Goal: Task Accomplishment & Management: Use online tool/utility

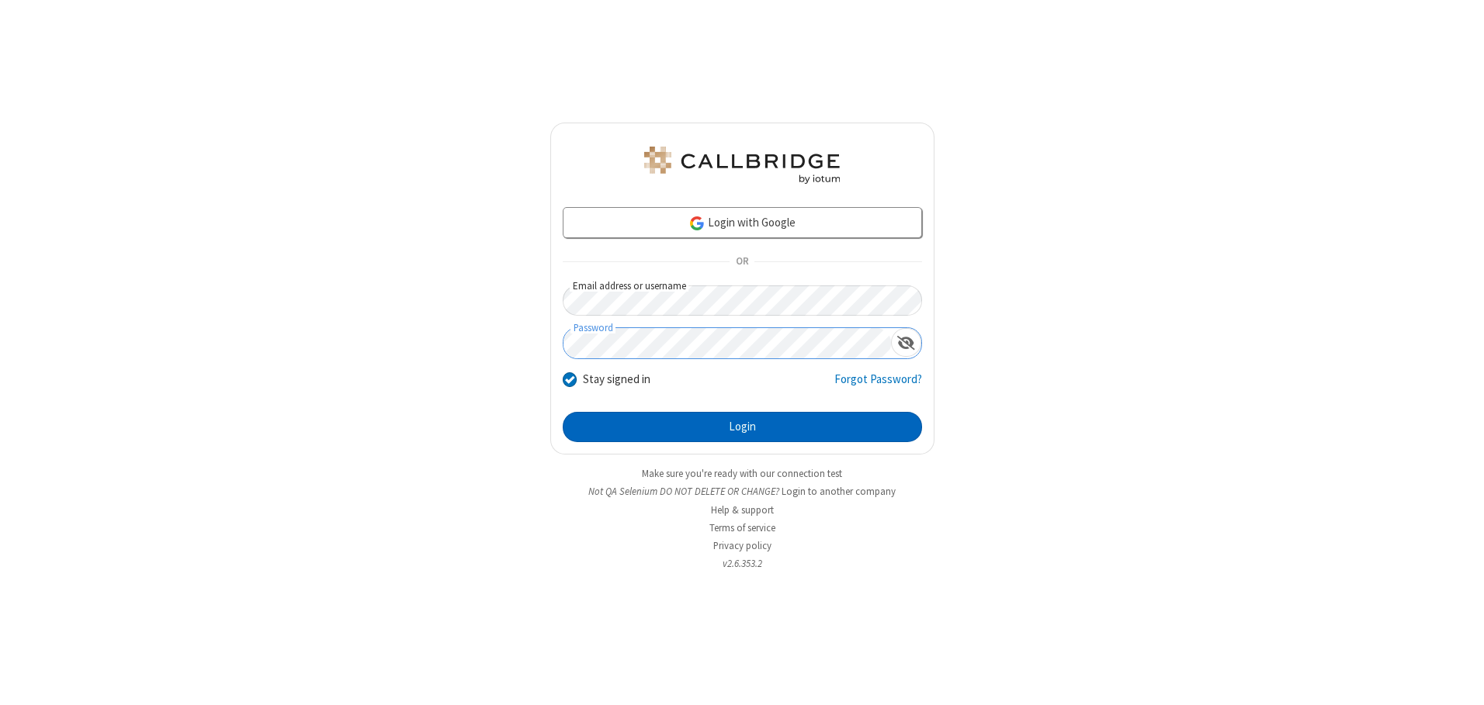
click at [742, 427] on button "Login" at bounding box center [742, 427] width 359 height 31
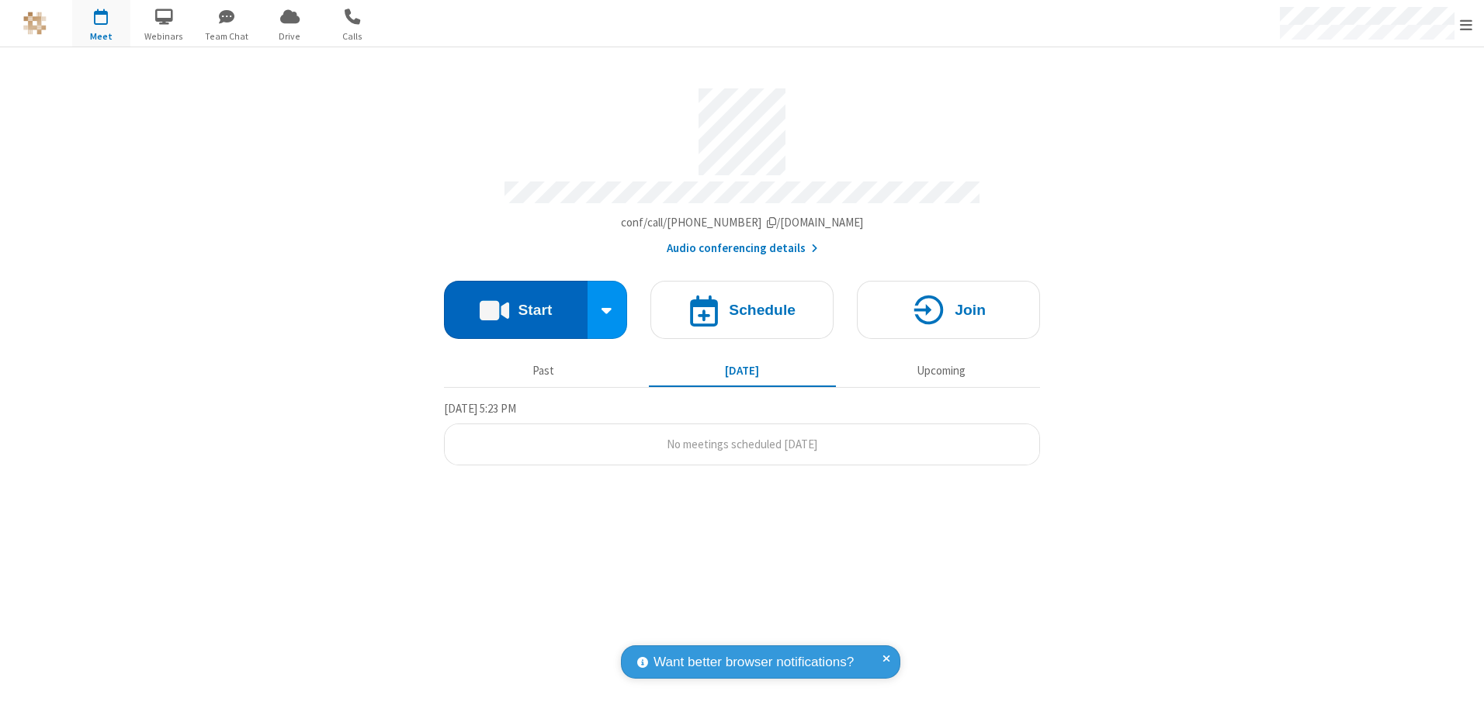
click at [515, 304] on button "Start" at bounding box center [516, 310] width 144 height 58
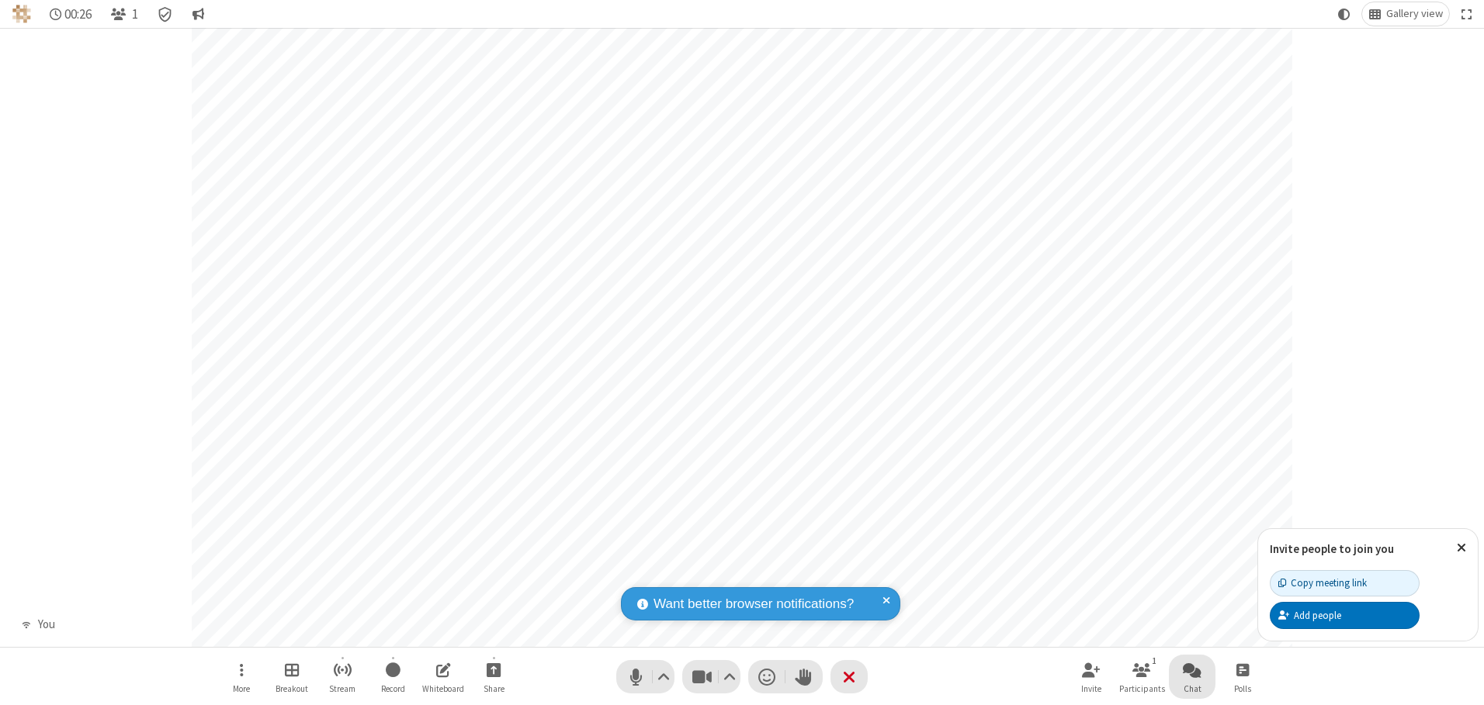
click at [1192, 670] on span "Open chat" at bounding box center [1192, 669] width 19 height 19
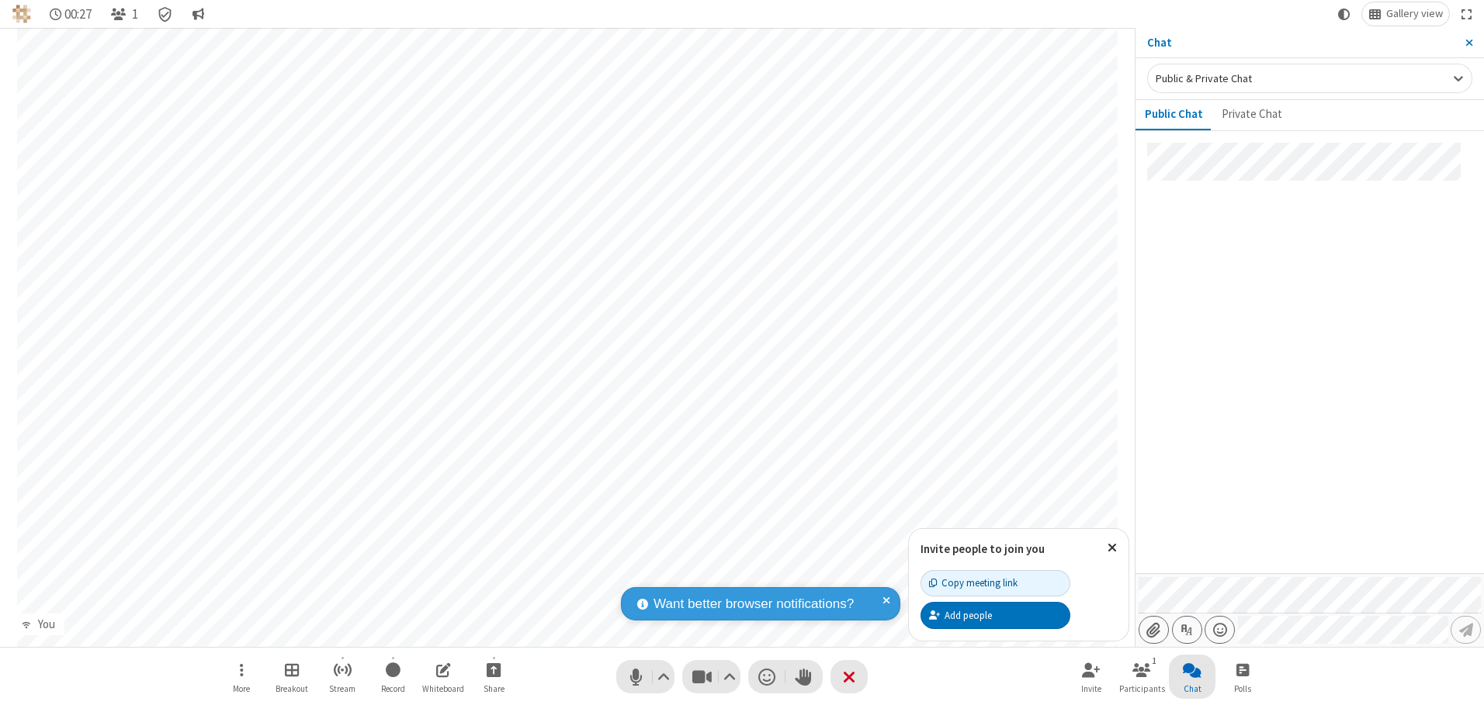
type input "C:\fakepath\doc_test.docx"
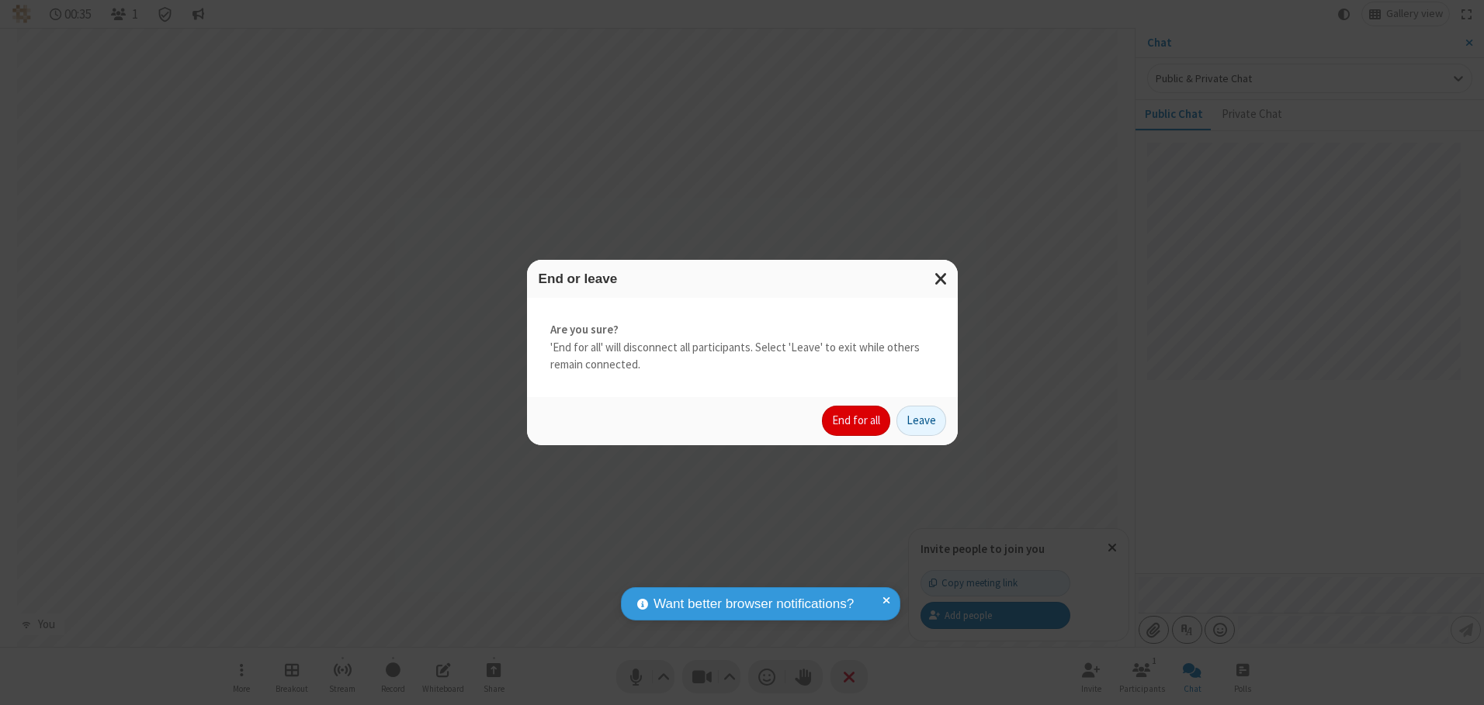
click at [857, 421] on button "End for all" at bounding box center [856, 421] width 68 height 31
